Goal: Transaction & Acquisition: Book appointment/travel/reservation

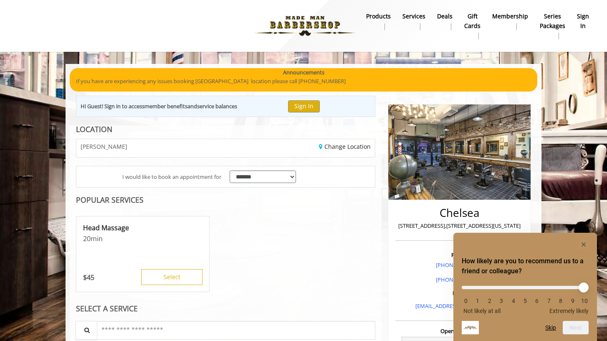
click at [584, 298] on li "10" at bounding box center [584, 300] width 8 height 7
type input "**"
drag, startPoint x: 469, startPoint y: 288, endPoint x: 595, endPoint y: 303, distance: 127.4
click at [579, 327] on button "Next" at bounding box center [575, 326] width 26 height 13
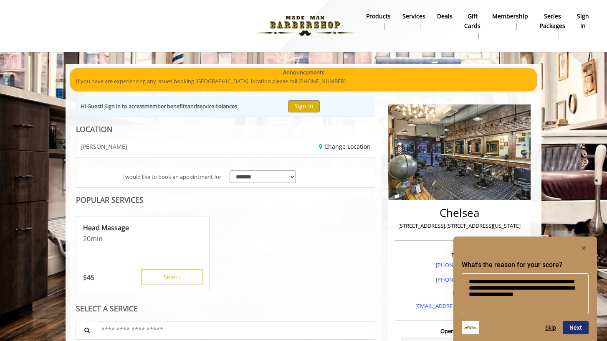
type textarea "**********"
click at [580, 326] on button "Next" at bounding box center [575, 326] width 26 height 13
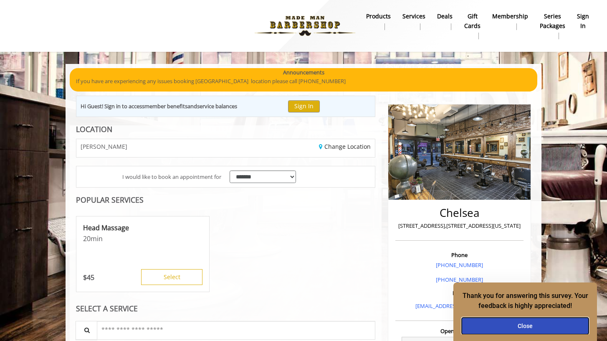
click at [525, 325] on button "Close" at bounding box center [525, 325] width 127 height 17
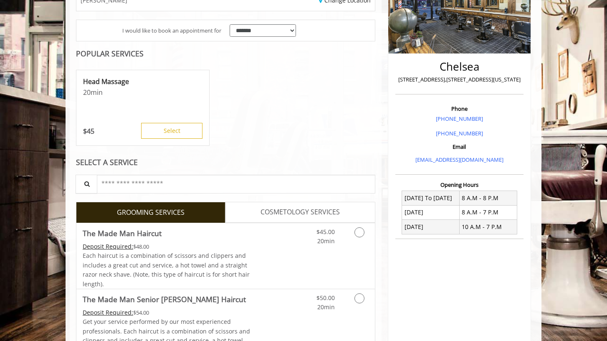
scroll to position [174, 0]
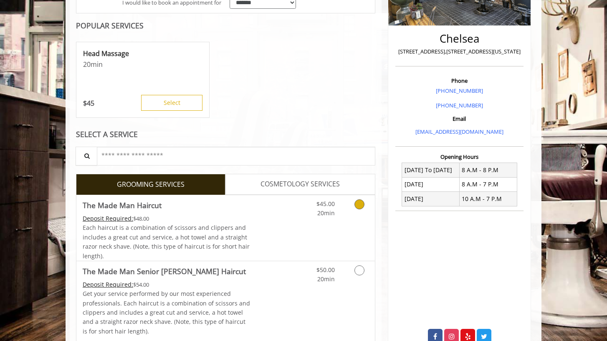
click at [360, 204] on icon "Grooming services" at bounding box center [359, 204] width 10 height 10
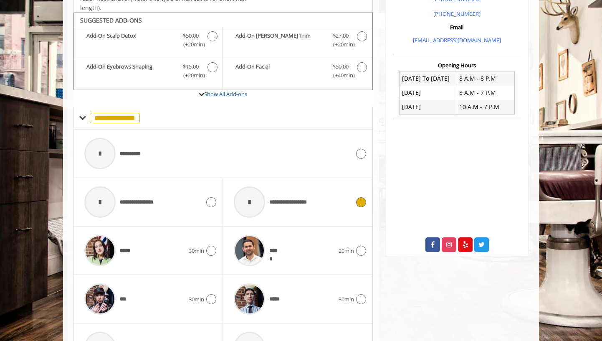
scroll to position [278, 0]
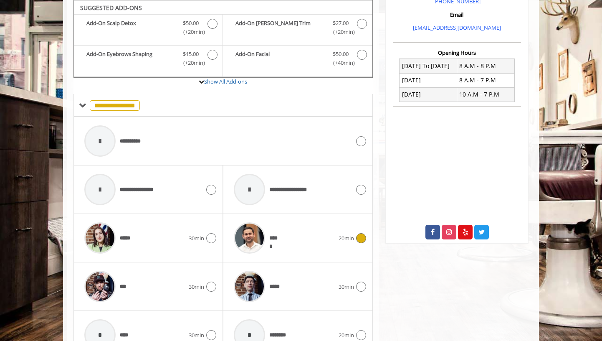
click at [362, 237] on icon at bounding box center [361, 238] width 10 height 10
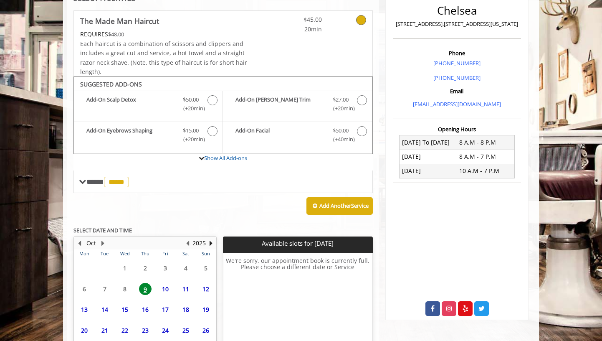
scroll to position [268, 0]
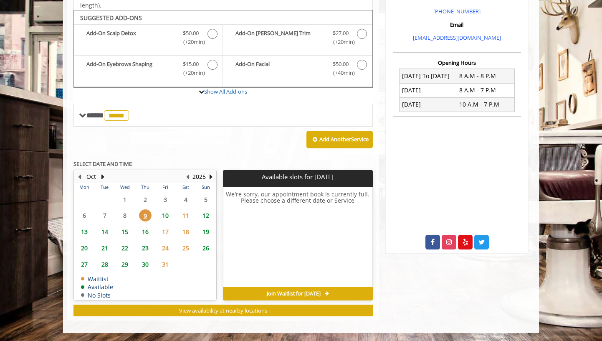
click at [82, 231] on span "13" at bounding box center [84, 231] width 13 height 12
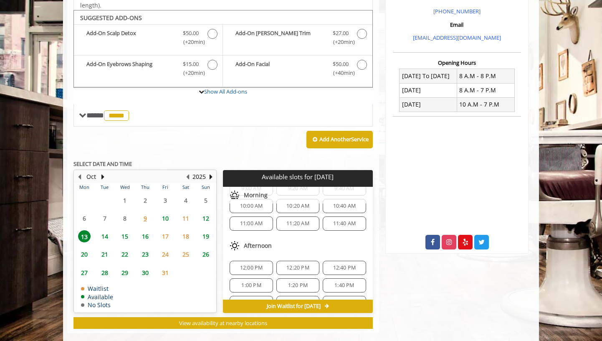
scroll to position [42, 0]
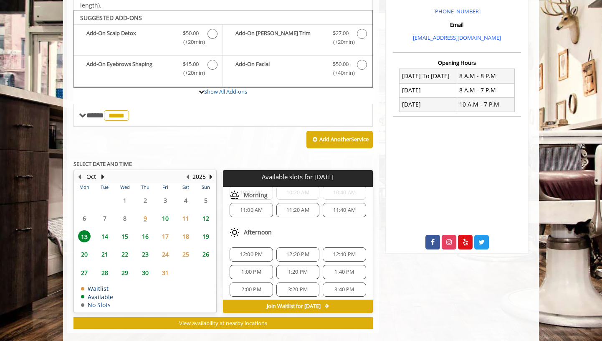
click at [291, 251] on span "12:20 PM" at bounding box center [297, 254] width 23 height 7
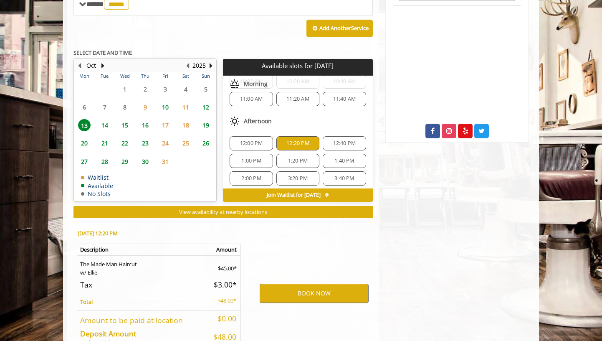
scroll to position [431, 0]
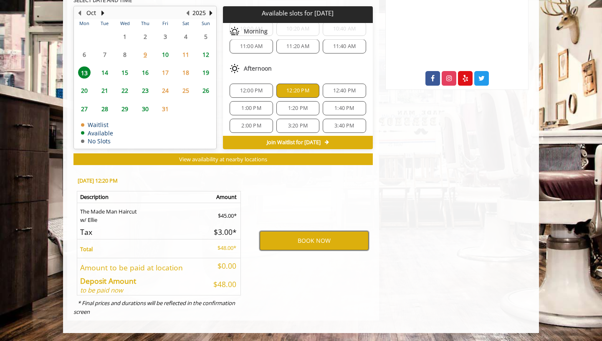
click at [296, 240] on button "BOOK NOW" at bounding box center [314, 240] width 109 height 19
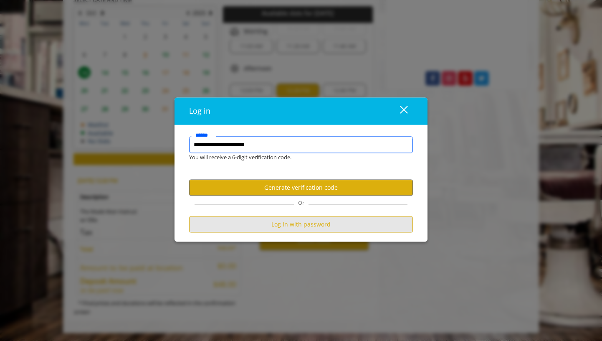
type input "**********"
click at [305, 221] on button "Log in with password" at bounding box center [301, 224] width 224 height 16
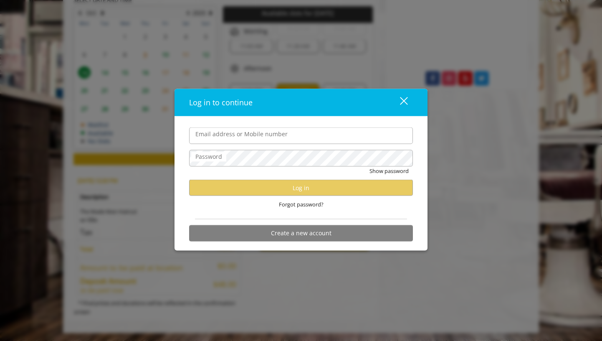
scroll to position [0, 0]
click at [248, 133] on label "Email address or Mobile number" at bounding box center [241, 133] width 101 height 9
click at [248, 133] on input "Email address or Mobile number" at bounding box center [301, 135] width 224 height 17
type input "**********"
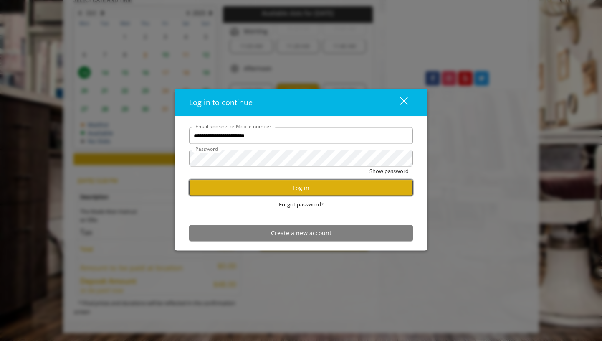
click at [303, 190] on button "Log in" at bounding box center [301, 187] width 224 height 16
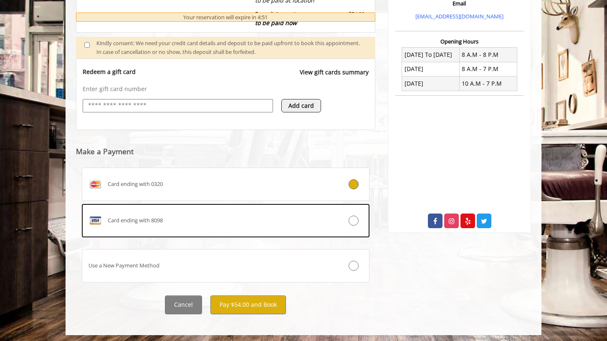
scroll to position [291, 0]
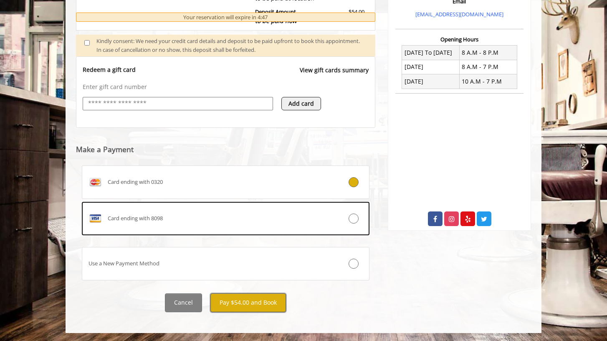
click at [237, 301] on button "Pay $54.00 and Book" at bounding box center [248, 302] width 76 height 19
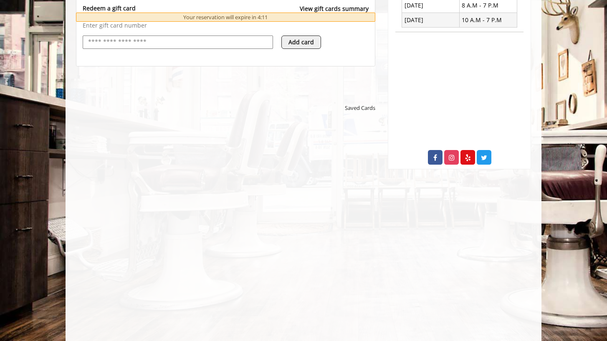
scroll to position [353, 0]
